Goal: Task Accomplishment & Management: Manage account settings

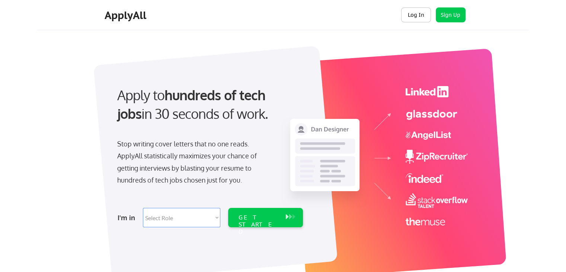
click at [418, 16] on button "Log In" at bounding box center [416, 14] width 30 height 15
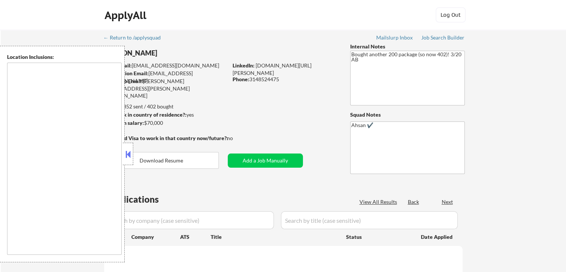
type textarea "[GEOGRAPHIC_DATA], [GEOGRAPHIC_DATA] [GEOGRAPHIC_DATA], [GEOGRAPHIC_DATA] [GEOG…"
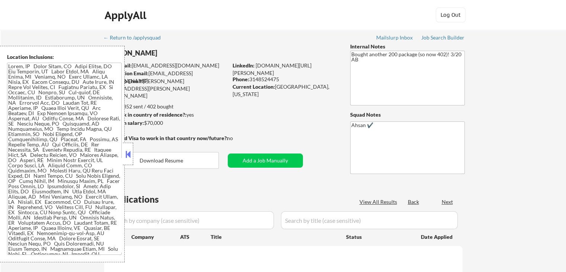
select select ""pending""
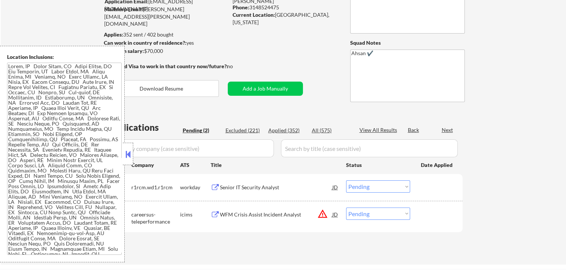
scroll to position [149, 0]
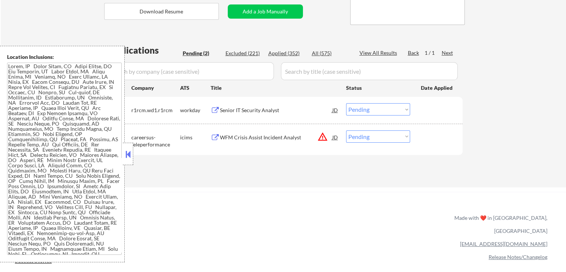
click at [256, 108] on div "Senior IT Security Analyst" at bounding box center [276, 109] width 112 height 7
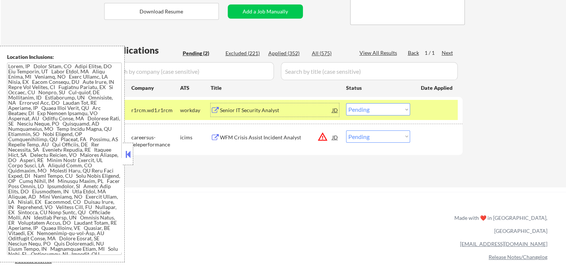
click at [287, 134] on div "WFM Crisis Assist Incident Analyst" at bounding box center [276, 137] width 112 height 7
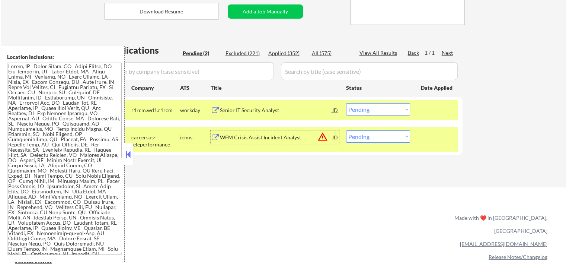
click at [367, 110] on select "Choose an option... Pending Applied Excluded (Questions) Excluded (Expired) Exc…" at bounding box center [378, 109] width 64 height 12
click at [346, 103] on select "Choose an option... Pending Applied Excluded (Questions) Excluded (Expired) Exc…" at bounding box center [378, 109] width 64 height 12
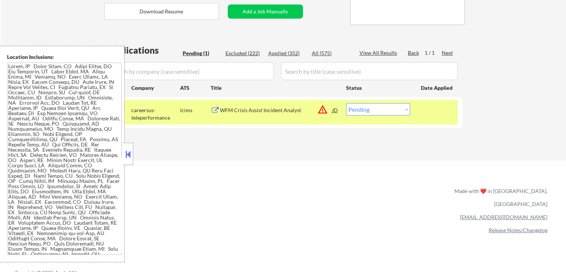
click at [369, 111] on select "Choose an option... Pending Applied Excluded (Questions) Excluded (Expired) Exc…" at bounding box center [378, 109] width 64 height 12
select select ""excluded__location_""
click at [346, 103] on select "Choose an option... Pending Applied Excluded (Questions) Excluded (Expired) Exc…" at bounding box center [378, 109] width 64 height 12
click at [332, 165] on div "ApplyAll Refer & earn free applications 👯‍♀️ Buy ApplyAll as a gift 🎁 About App…" at bounding box center [283, 223] width 566 height 116
